Goal: Task Accomplishment & Management: Complete application form

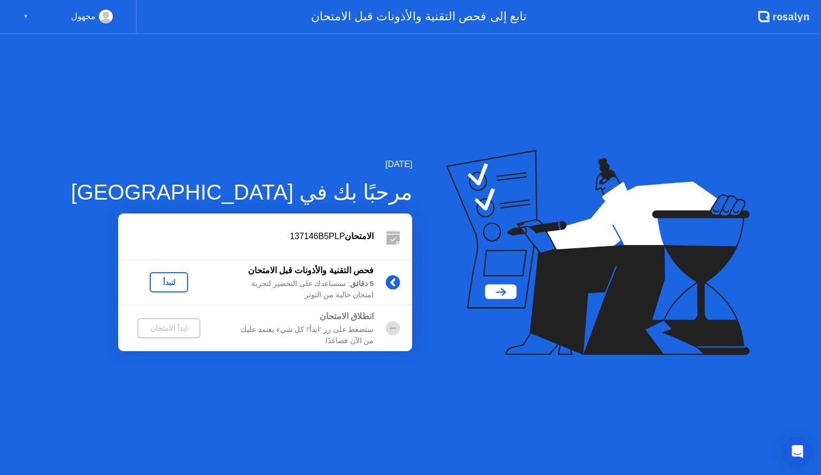
click at [154, 284] on div "لنبدأ" at bounding box center [169, 282] width 30 height 9
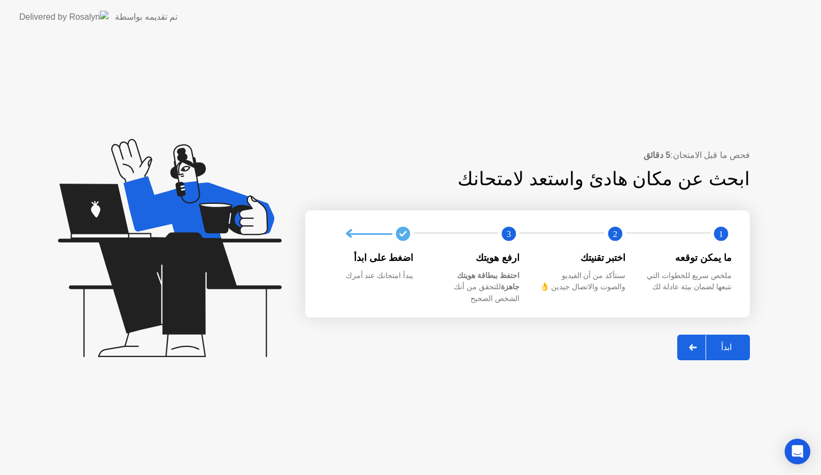
click at [737, 346] on div "ابدأ" at bounding box center [726, 347] width 41 height 10
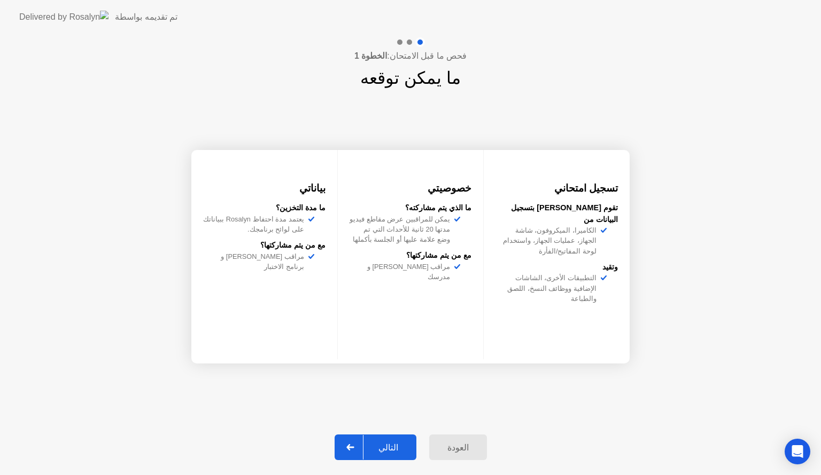
click at [406, 447] on div "التالي" at bounding box center [388, 448] width 50 height 10
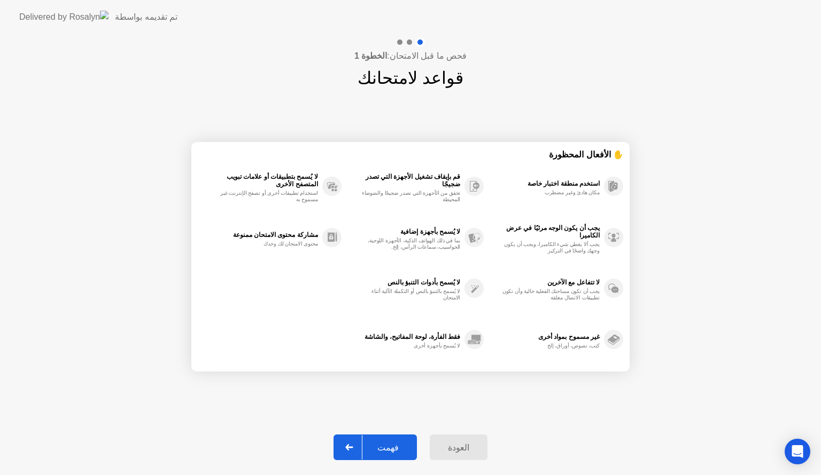
click at [406, 447] on div "فهمت" at bounding box center [387, 448] width 51 height 10
select select "**********"
select select "*******"
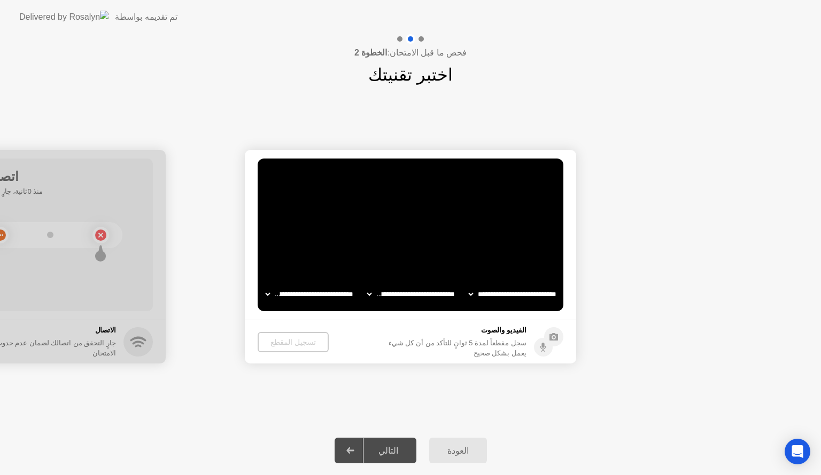
click at [294, 345] on div "تسجيل المقطع" at bounding box center [293, 342] width 63 height 9
click at [294, 345] on div "تسجيل المقطع" at bounding box center [292, 342] width 63 height 9
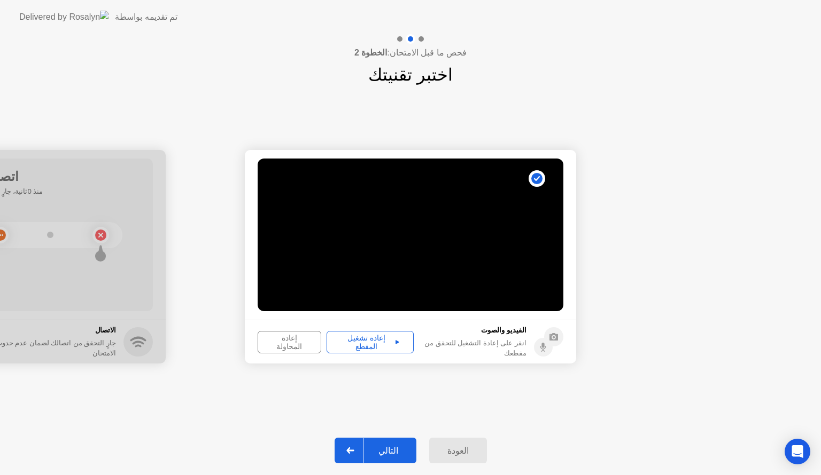
click at [356, 345] on div "إعادة تشغيل المقطع" at bounding box center [370, 342] width 80 height 17
click at [393, 457] on button "التالي" at bounding box center [375, 451] width 82 height 26
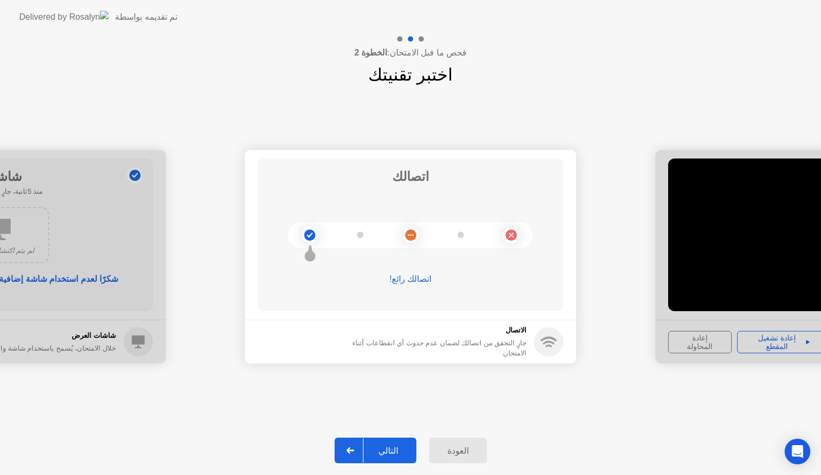
click at [393, 457] on button "التالي" at bounding box center [375, 451] width 82 height 26
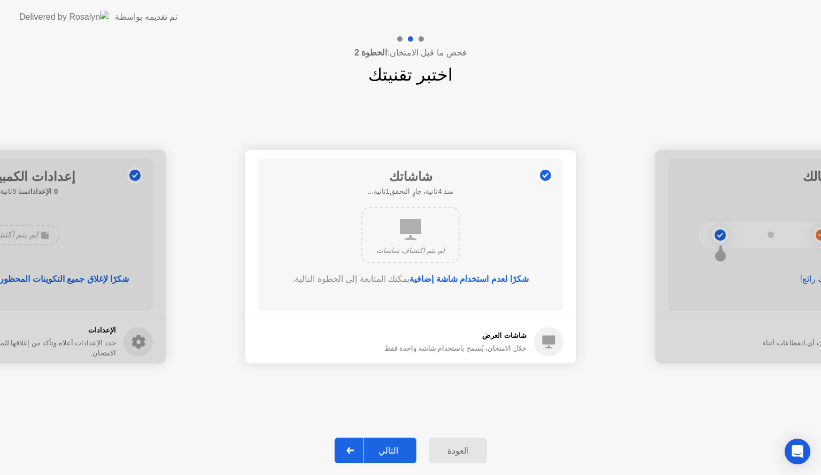
click at [393, 457] on button "التالي" at bounding box center [375, 451] width 82 height 26
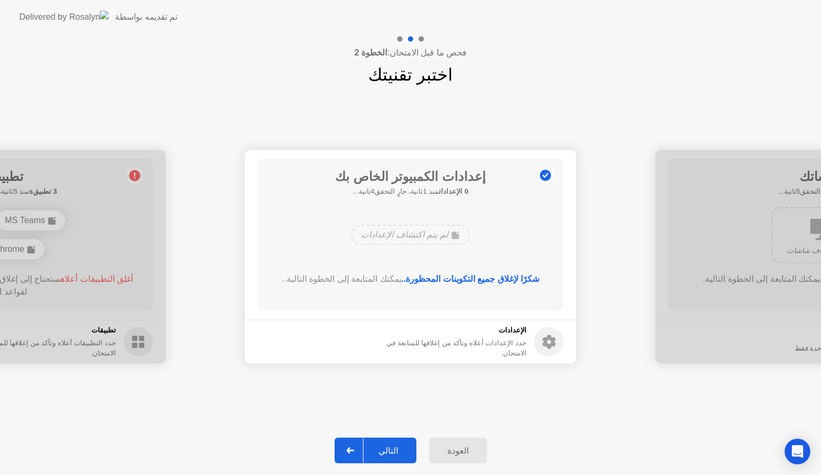
click at [393, 457] on button "التالي" at bounding box center [375, 451] width 82 height 26
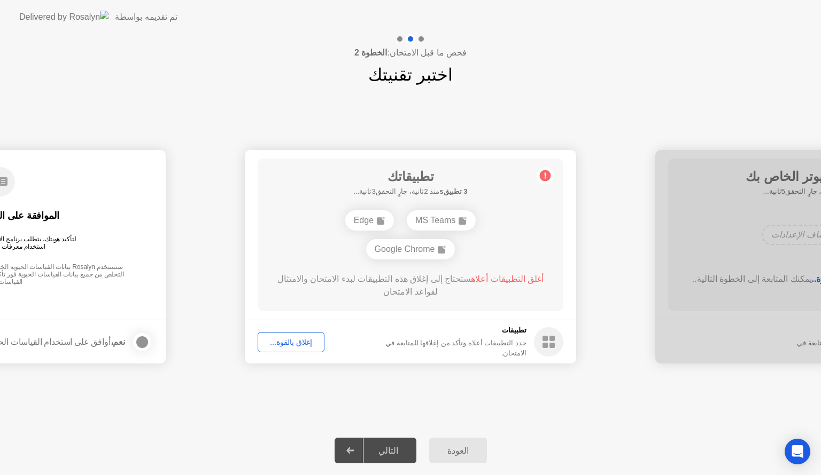
click at [304, 342] on div "إغلاق بالقوة..." at bounding box center [290, 342] width 59 height 9
click at [295, 340] on div "إغلاق بالقوة..." at bounding box center [290, 342] width 59 height 9
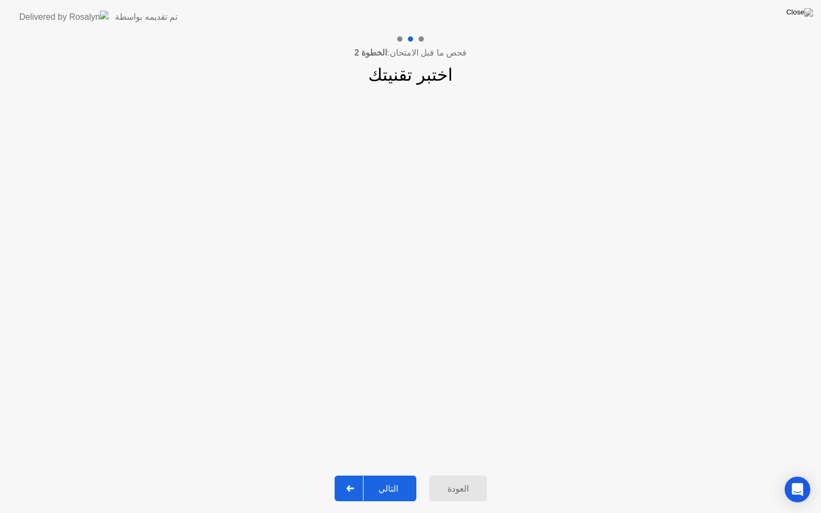
click at [398, 475] on div "التالي" at bounding box center [388, 488] width 50 height 10
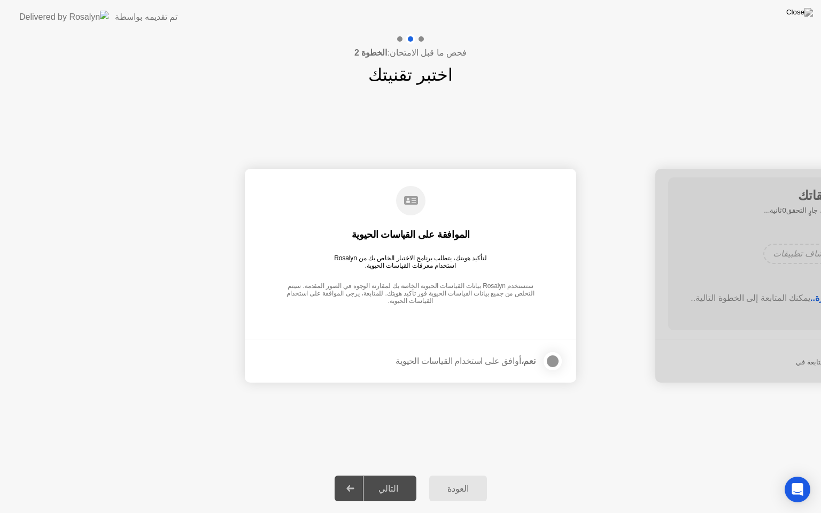
click at [548, 358] on div at bounding box center [552, 361] width 13 height 13
click at [397, 475] on div "التالي" at bounding box center [388, 488] width 50 height 10
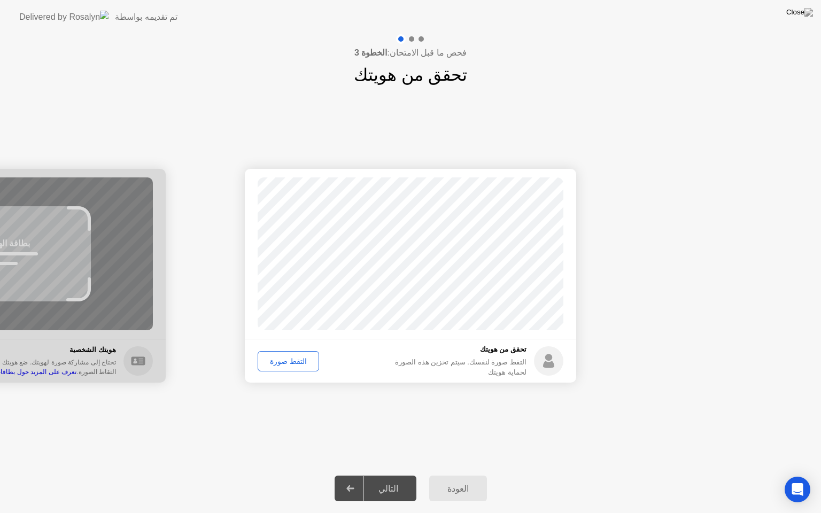
click at [290, 361] on div "التقط صورة" at bounding box center [288, 361] width 54 height 9
click at [394, 475] on div "التالي" at bounding box center [388, 488] width 50 height 10
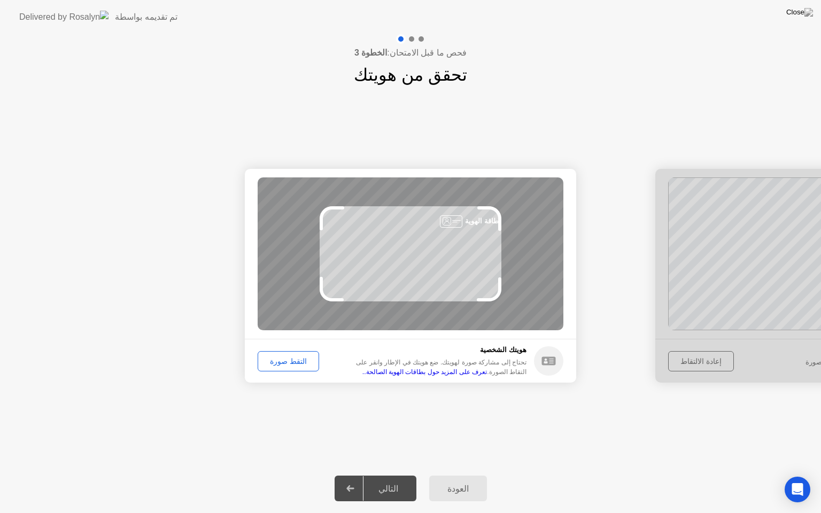
click at [295, 366] on button "التقط صورة" at bounding box center [287, 361] width 61 height 20
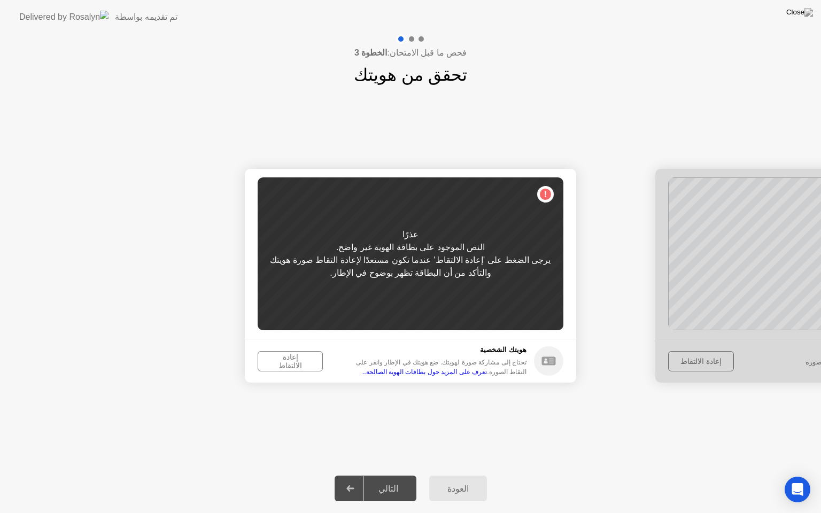
click at [295, 366] on button "إعادة الالتقاط" at bounding box center [289, 361] width 65 height 20
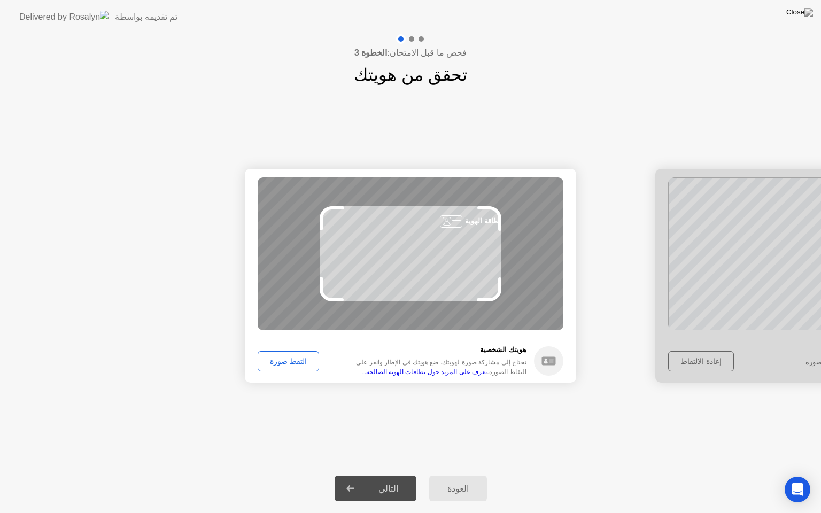
click at [295, 366] on button "التقط صورة" at bounding box center [287, 361] width 61 height 20
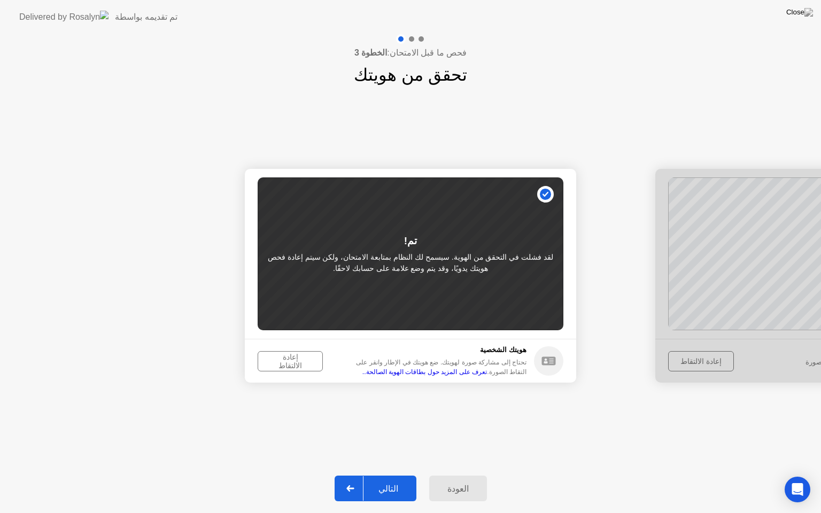
click at [295, 366] on button "إعادة الالتقاط" at bounding box center [289, 361] width 65 height 20
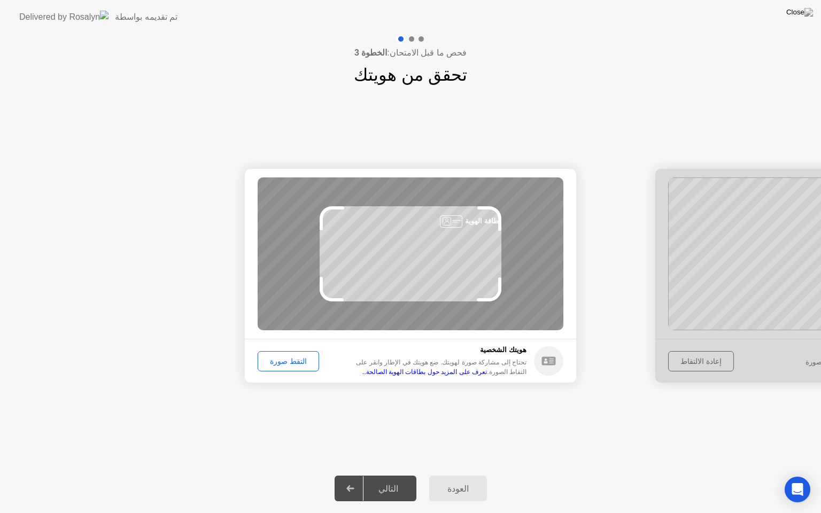
click at [295, 366] on button "التقط صورة" at bounding box center [287, 361] width 61 height 20
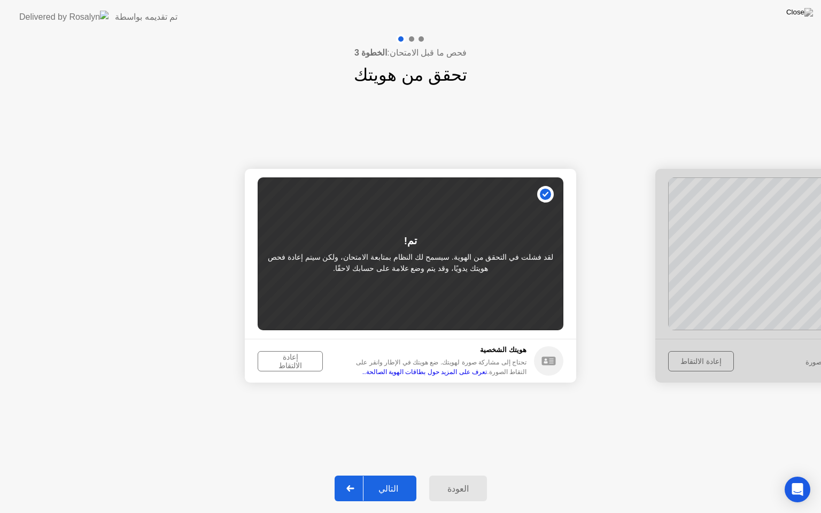
click at [295, 366] on button "إعادة الالتقاط" at bounding box center [289, 361] width 65 height 20
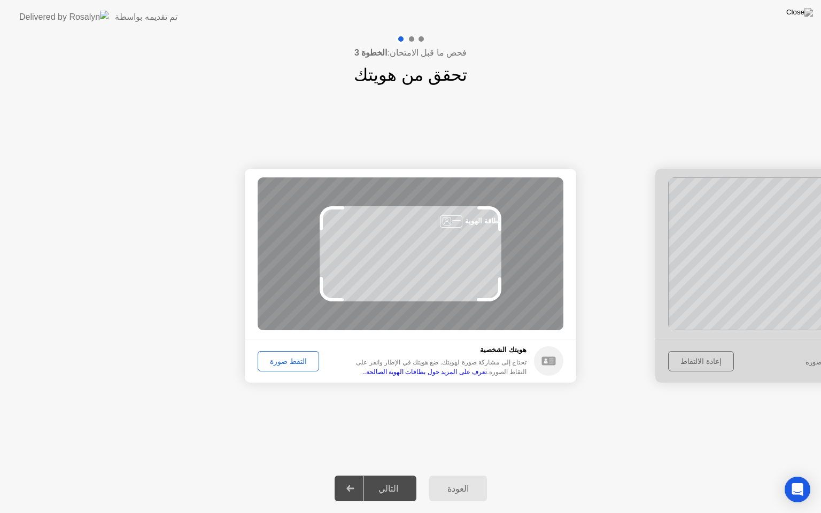
click at [295, 366] on button "التقط صورة" at bounding box center [287, 361] width 61 height 20
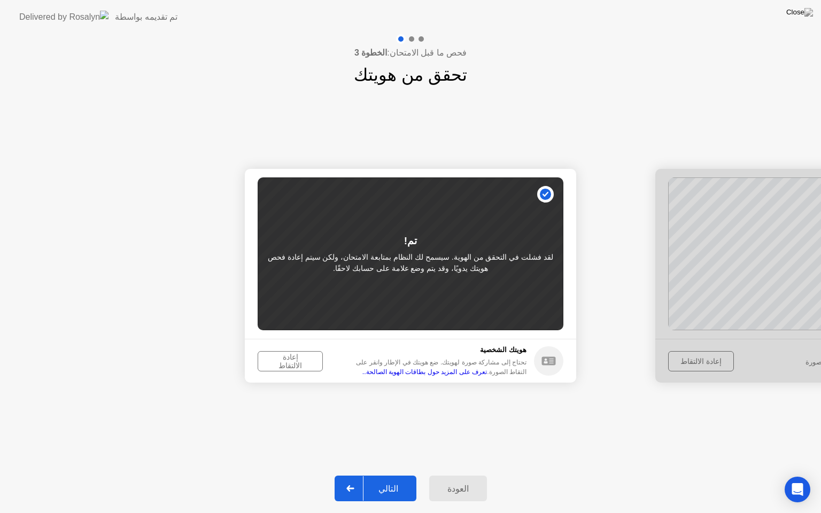
click at [295, 366] on button "إعادة الالتقاط" at bounding box center [289, 361] width 65 height 20
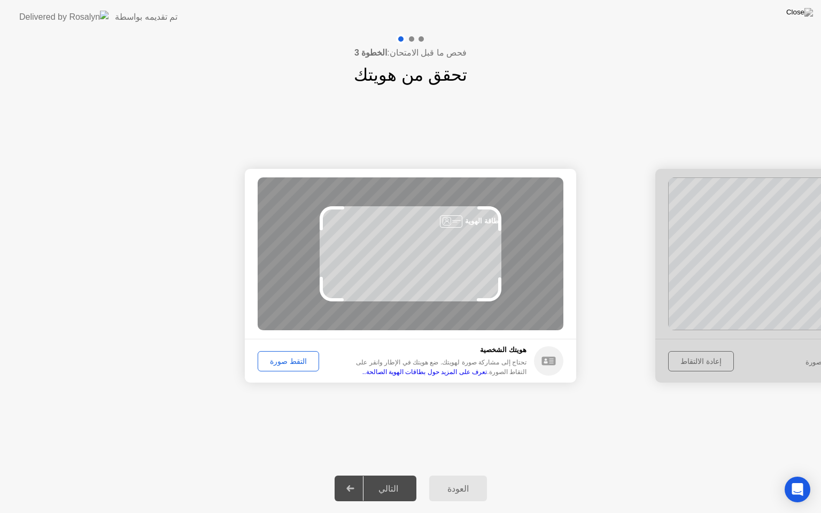
click at [295, 366] on button "التقط صورة" at bounding box center [287, 361] width 61 height 20
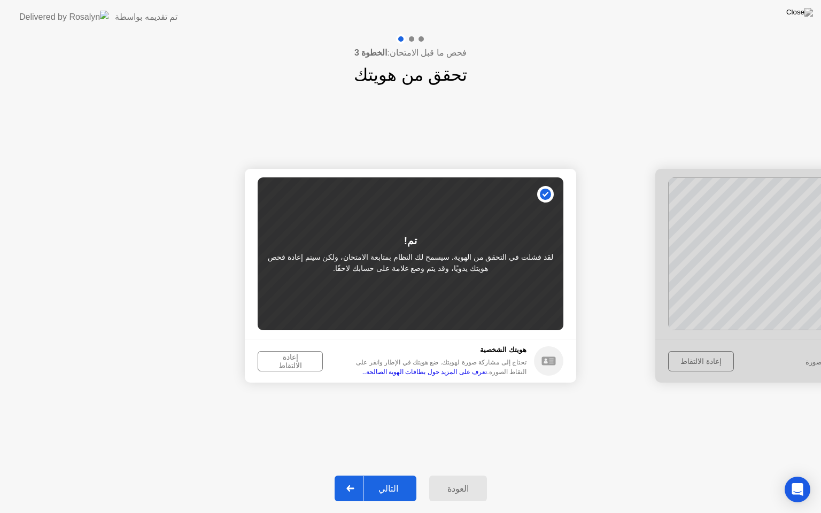
click at [295, 366] on button "إعادة الالتقاط" at bounding box center [289, 361] width 65 height 20
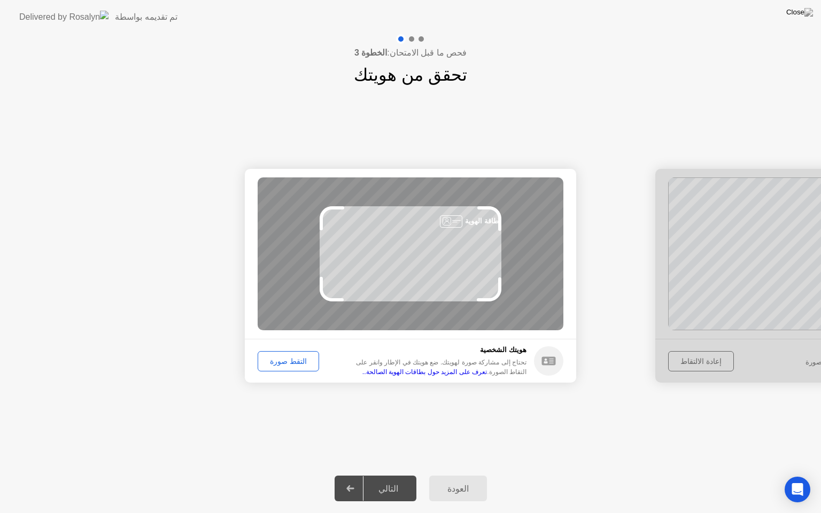
click at [295, 366] on button "التقط صورة" at bounding box center [287, 361] width 61 height 20
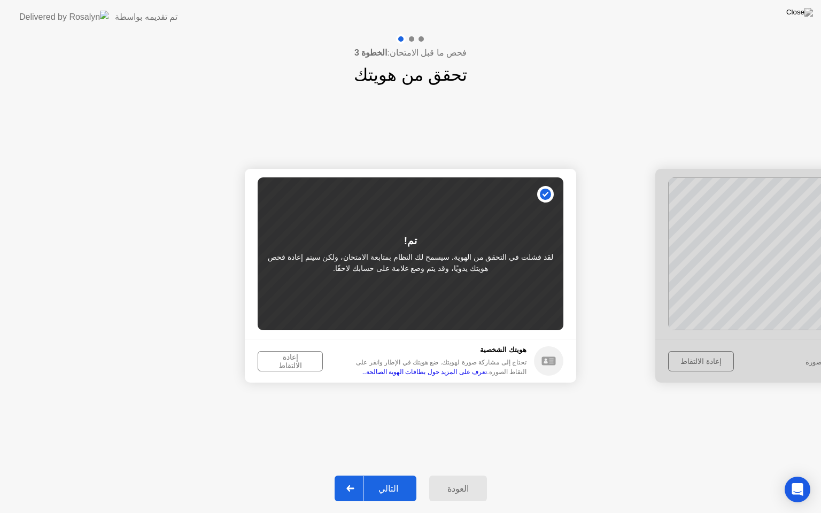
click at [295, 366] on button "إعادة الالتقاط" at bounding box center [289, 361] width 65 height 20
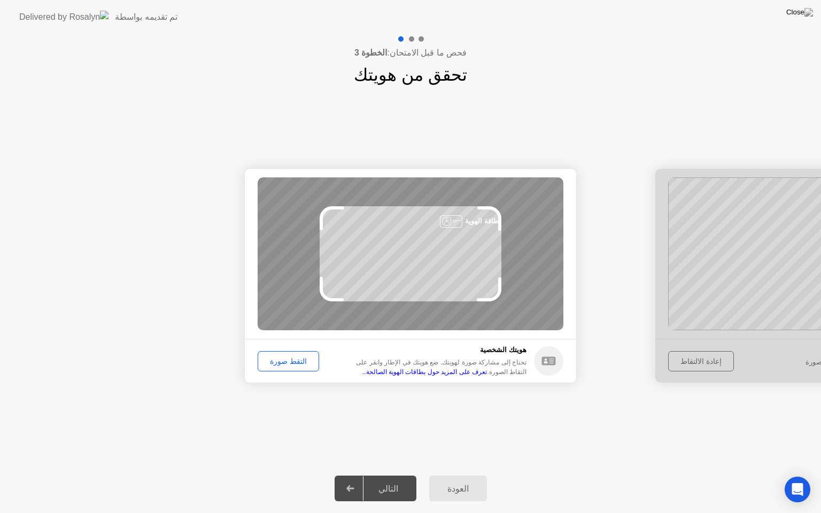
click at [295, 366] on button "التقط صورة" at bounding box center [287, 361] width 61 height 20
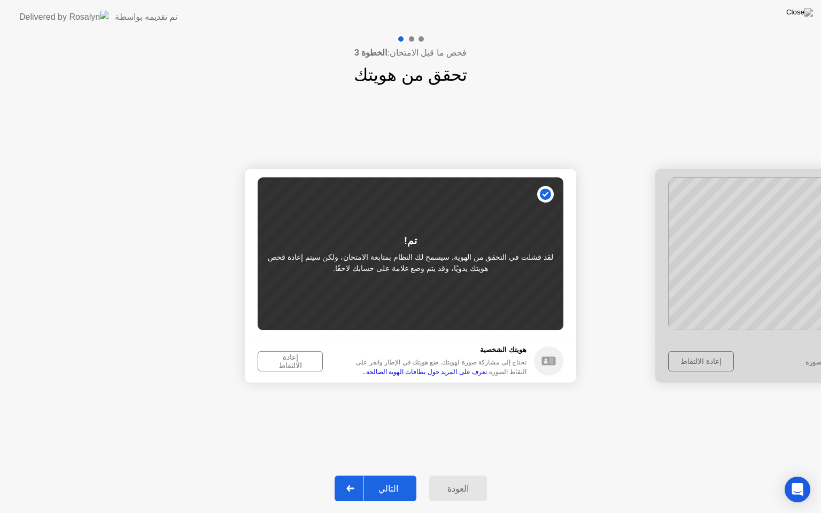
click at [295, 366] on button "إعادة الالتقاط" at bounding box center [289, 361] width 65 height 20
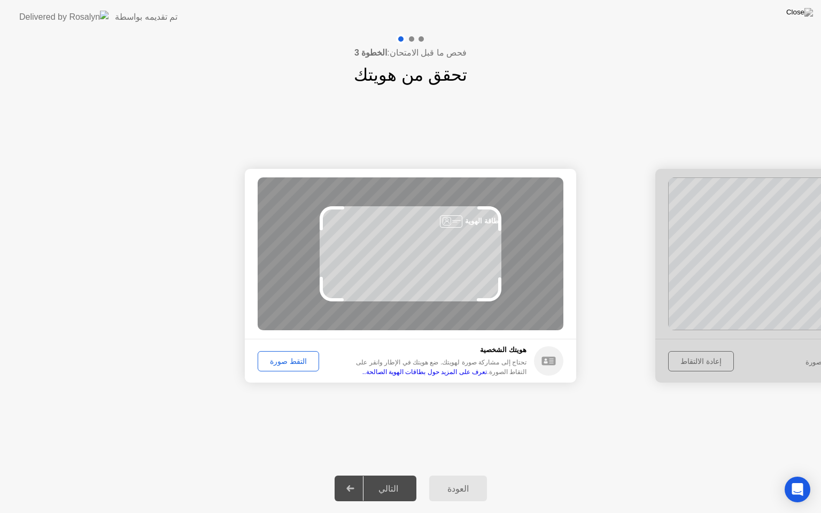
click at [295, 366] on button "التقط صورة" at bounding box center [287, 361] width 61 height 20
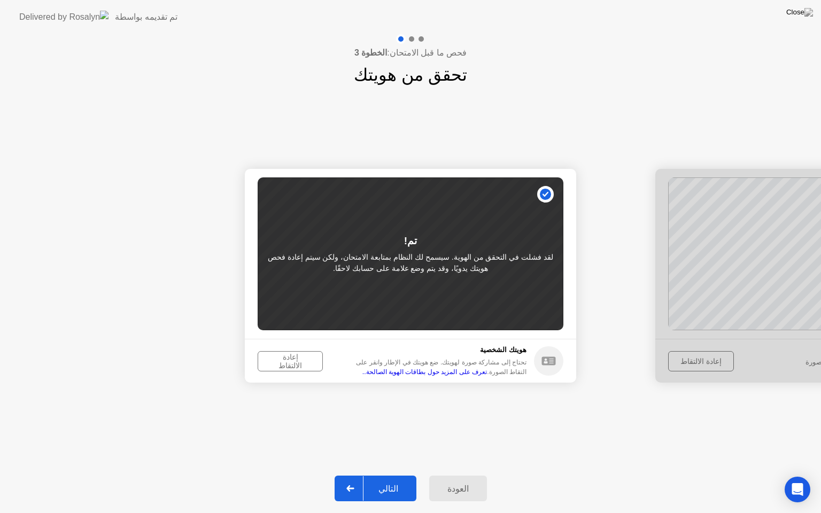
click at [299, 355] on div "إعادة الالتقاط" at bounding box center [290, 361] width 58 height 17
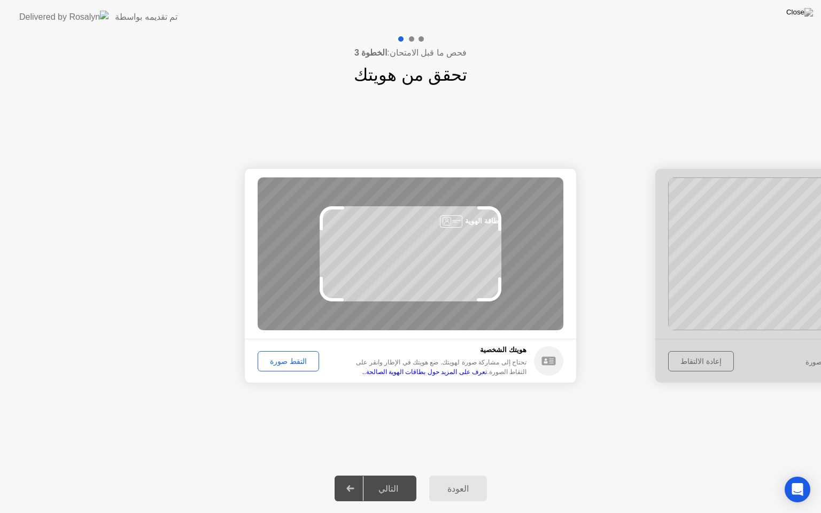
click at [299, 357] on div "التقط صورة" at bounding box center [288, 361] width 54 height 9
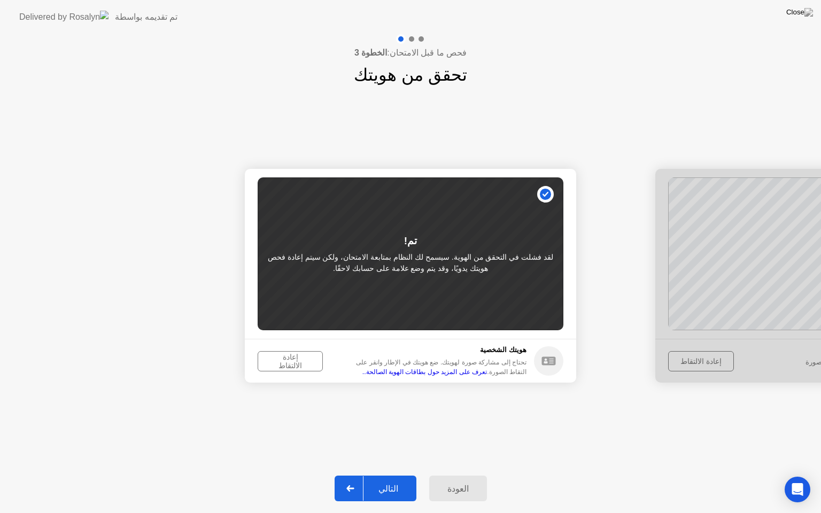
click at [299, 355] on div "إعادة الالتقاط" at bounding box center [290, 361] width 58 height 17
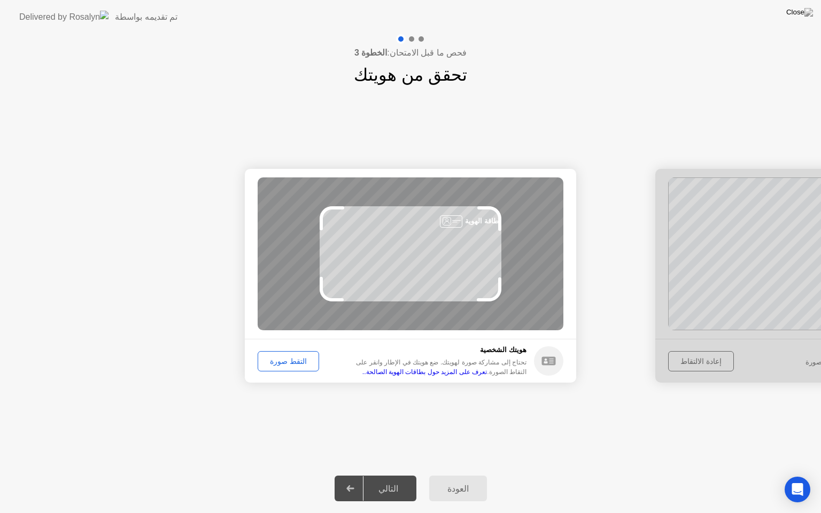
click at [299, 357] on div "التقط صورة" at bounding box center [288, 361] width 54 height 9
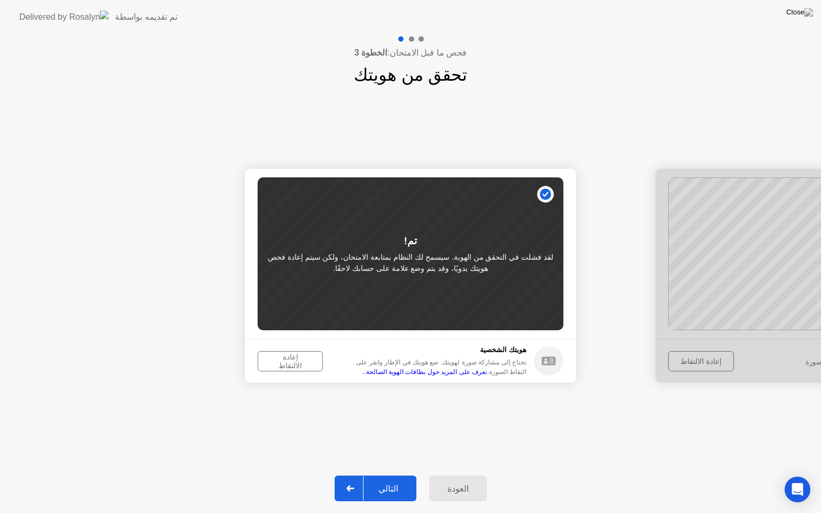
click at [299, 355] on div "إعادة الالتقاط" at bounding box center [290, 361] width 58 height 17
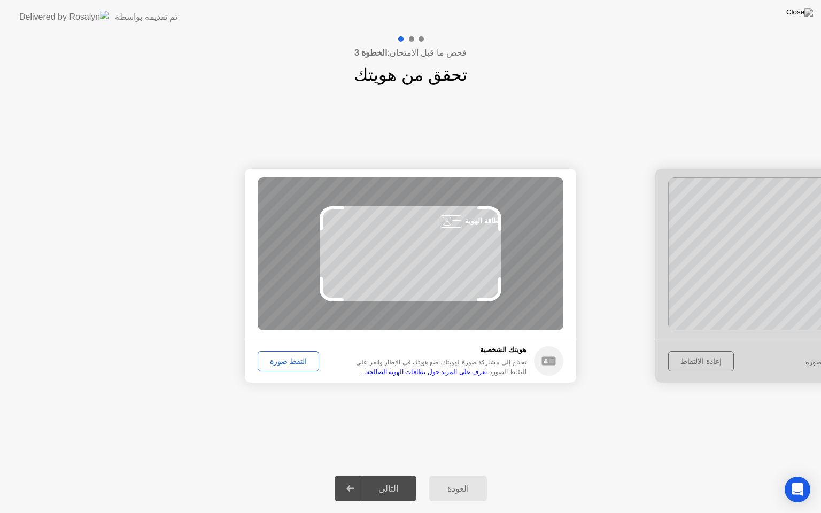
click at [299, 357] on div "التقط صورة" at bounding box center [288, 361] width 54 height 9
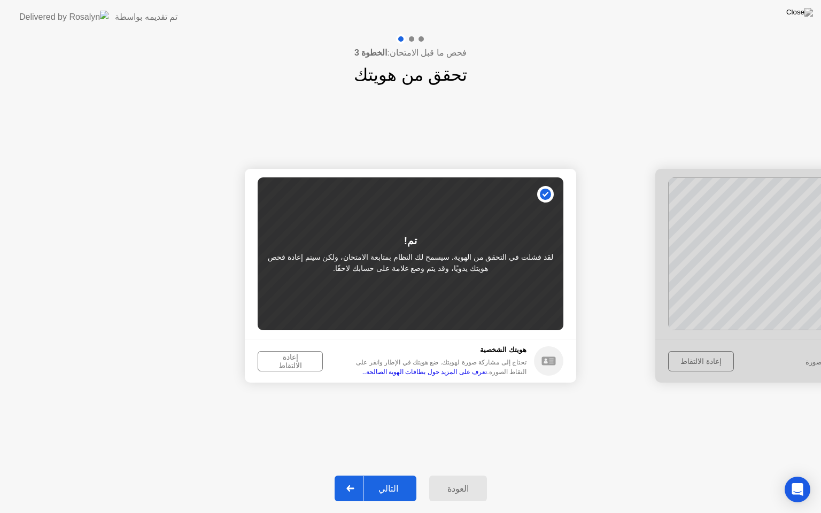
click at [299, 355] on div "إعادة الالتقاط" at bounding box center [290, 361] width 58 height 17
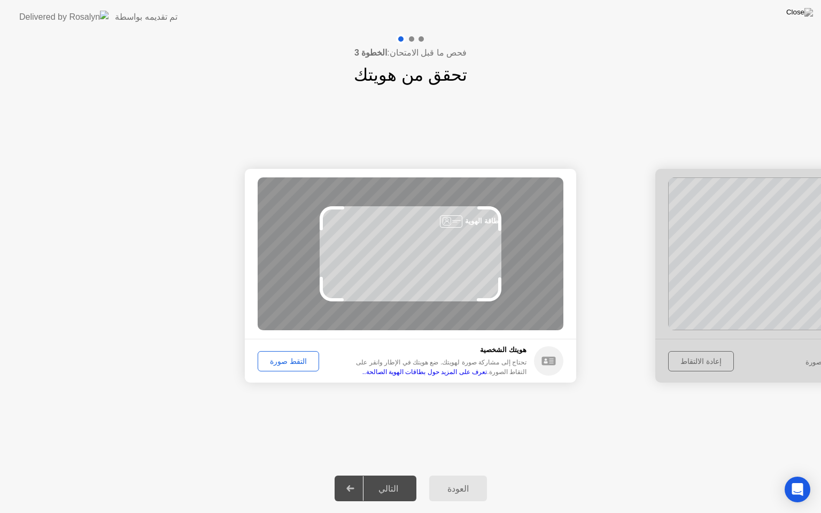
click at [299, 357] on div "التقط صورة" at bounding box center [288, 361] width 54 height 9
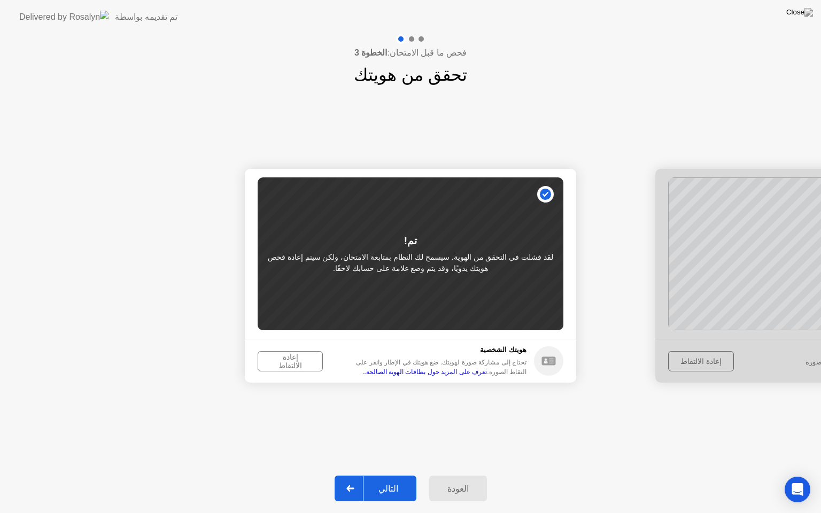
click at [302, 365] on div "إعادة الالتقاط" at bounding box center [290, 361] width 58 height 17
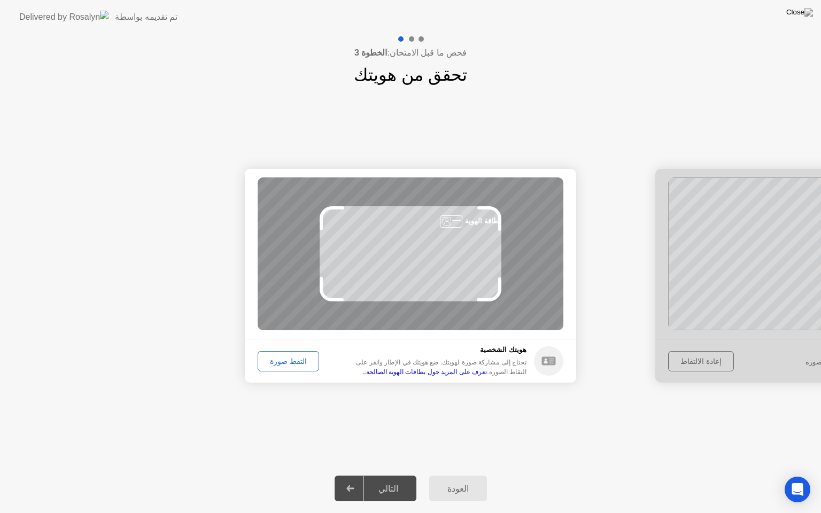
click at [302, 365] on div "التقط صورة" at bounding box center [288, 361] width 54 height 9
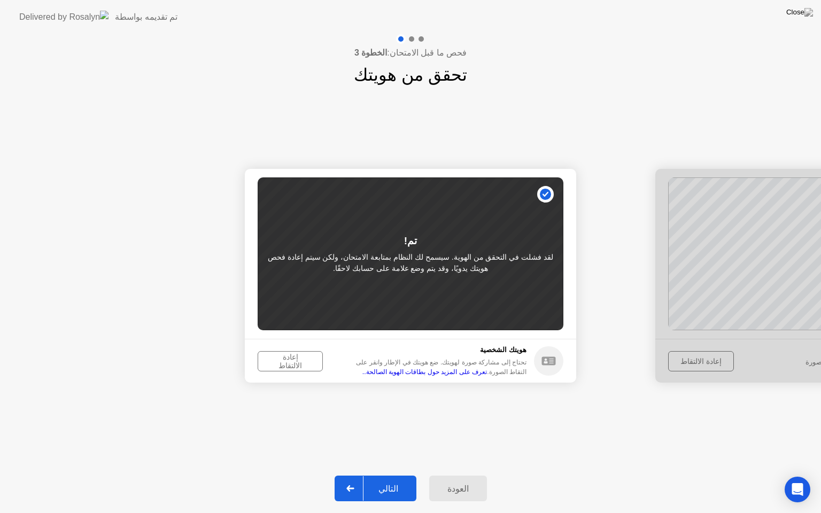
click at [302, 365] on div "إعادة الالتقاط" at bounding box center [290, 361] width 58 height 17
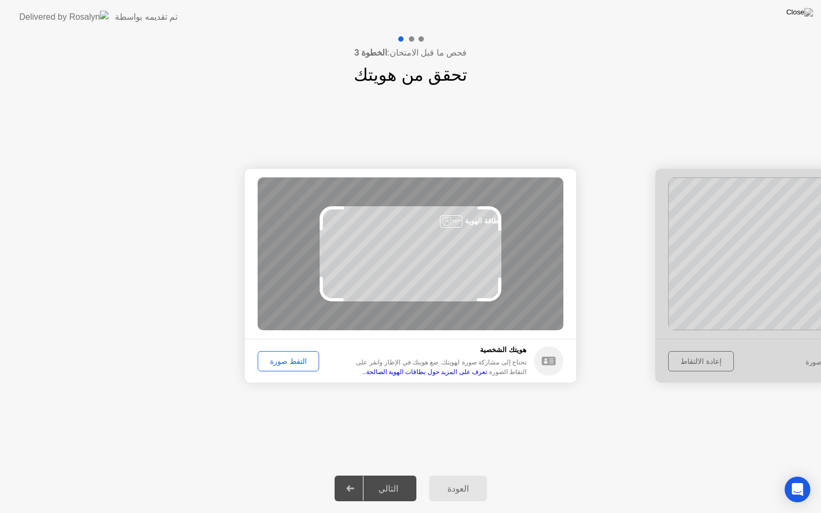
click at [302, 365] on div "التقط صورة" at bounding box center [288, 361] width 54 height 9
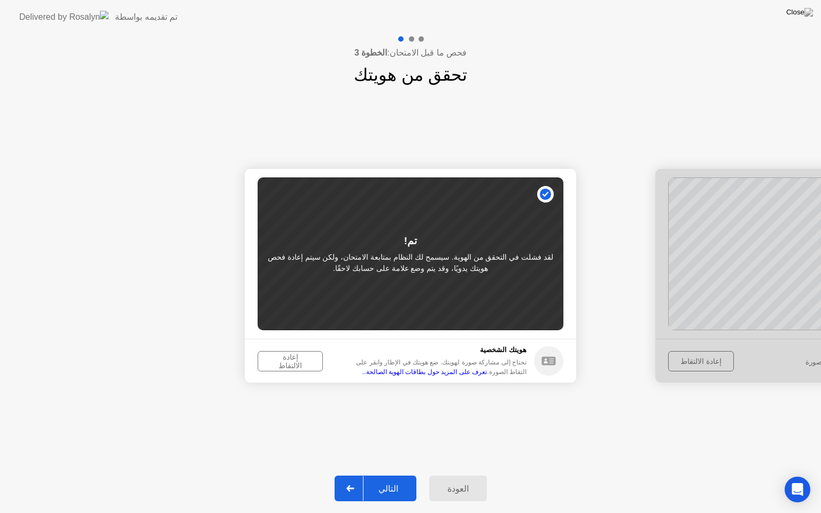
click at [302, 365] on div "إعادة الالتقاط" at bounding box center [290, 361] width 58 height 17
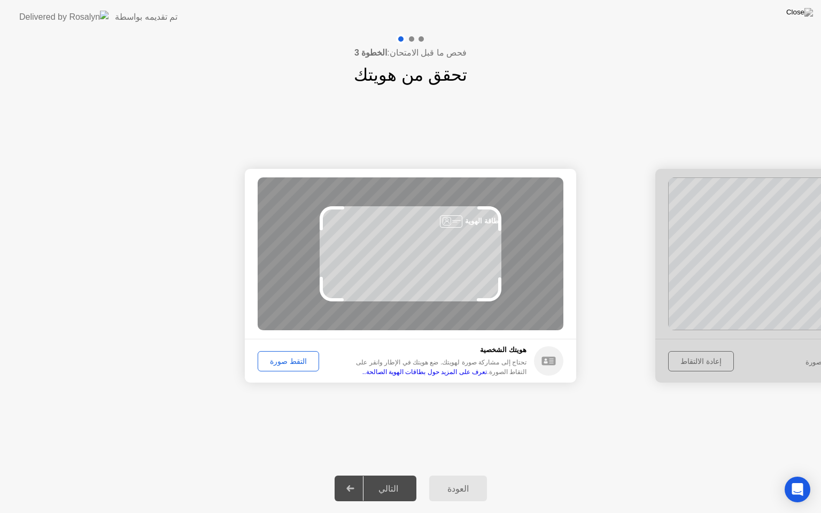
click at [302, 365] on div "التقط صورة" at bounding box center [288, 361] width 54 height 9
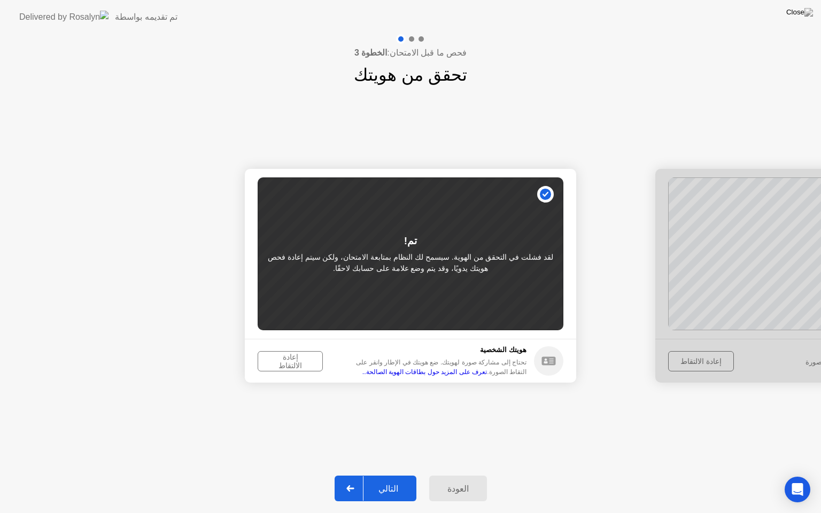
click at [402, 475] on div "التالي" at bounding box center [388, 488] width 50 height 10
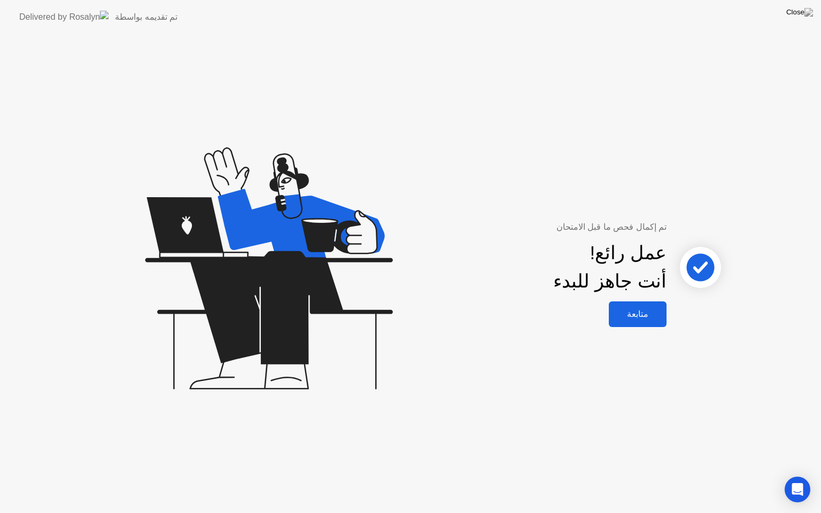
click at [643, 316] on div "متابعة" at bounding box center [637, 314] width 51 height 10
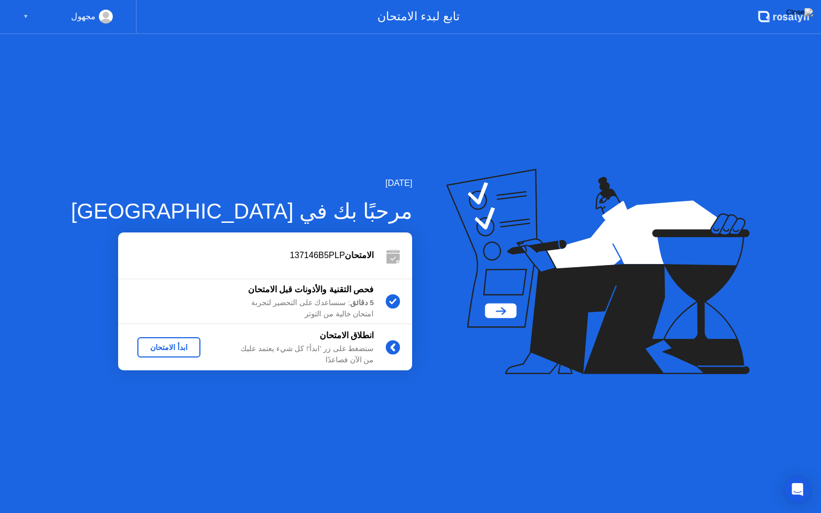
click at [142, 350] on div "ابدأ الامتحان" at bounding box center [169, 347] width 54 height 9
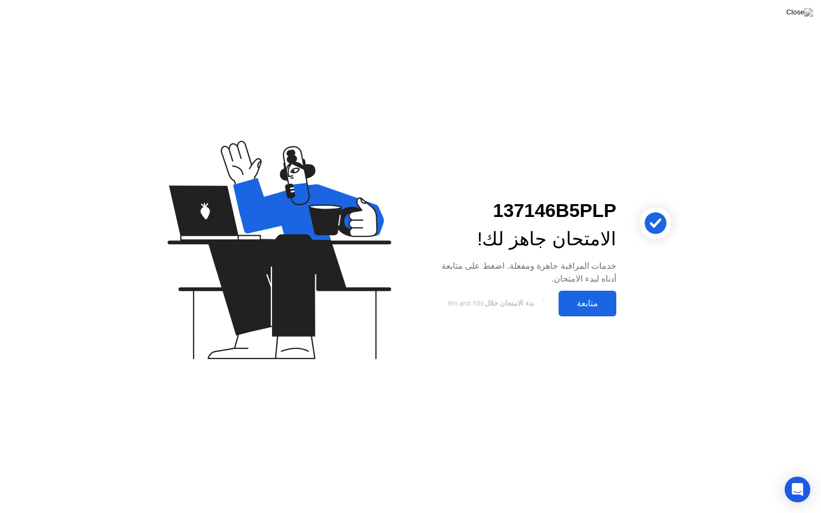
click at [587, 302] on div "متابعة" at bounding box center [586, 303] width 51 height 10
